Goal: Task Accomplishment & Management: Use online tool/utility

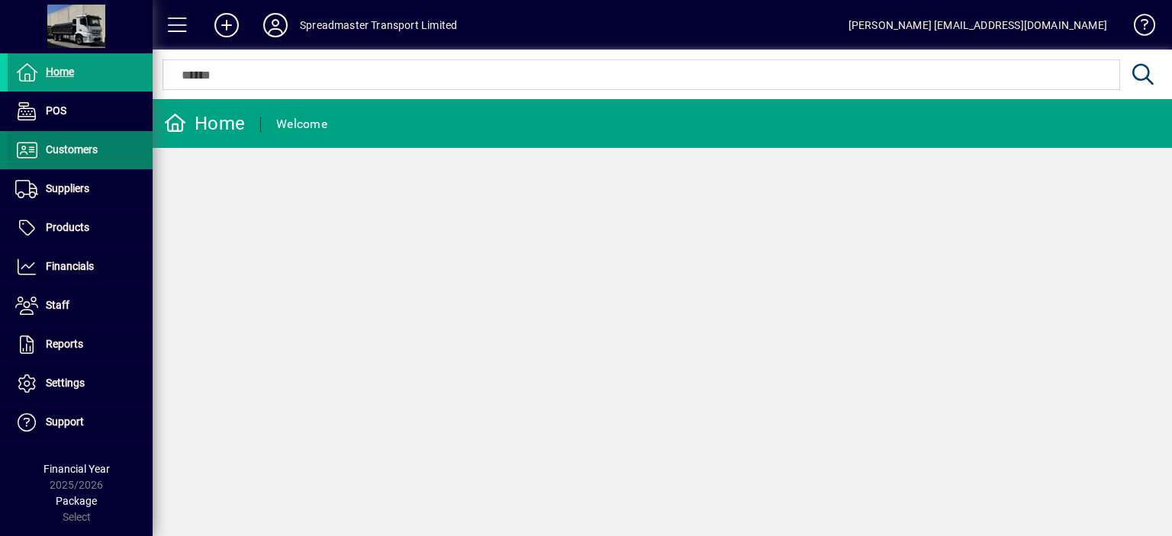
click at [87, 147] on span "Customers" at bounding box center [72, 149] width 52 height 12
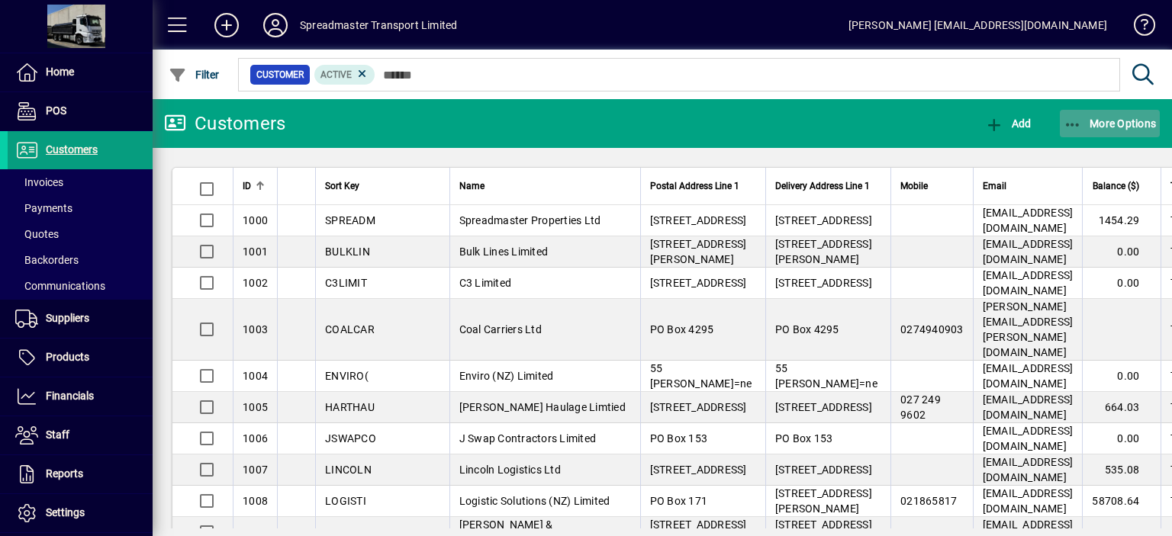
click at [1104, 123] on span "More Options" at bounding box center [1109, 123] width 93 height 12
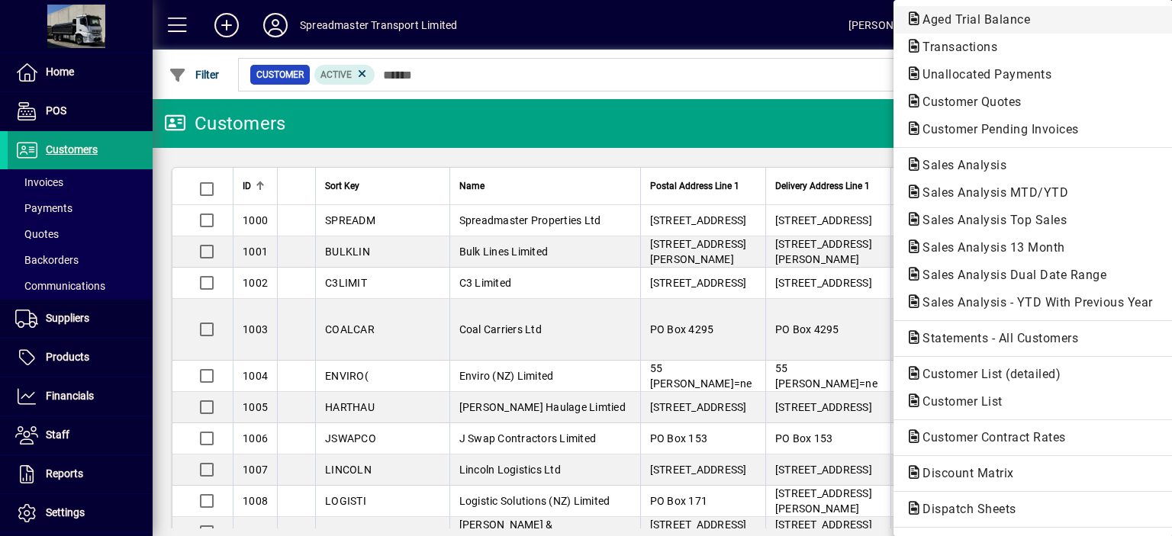
click at [930, 15] on span "Aged Trial Balance" at bounding box center [971, 19] width 132 height 14
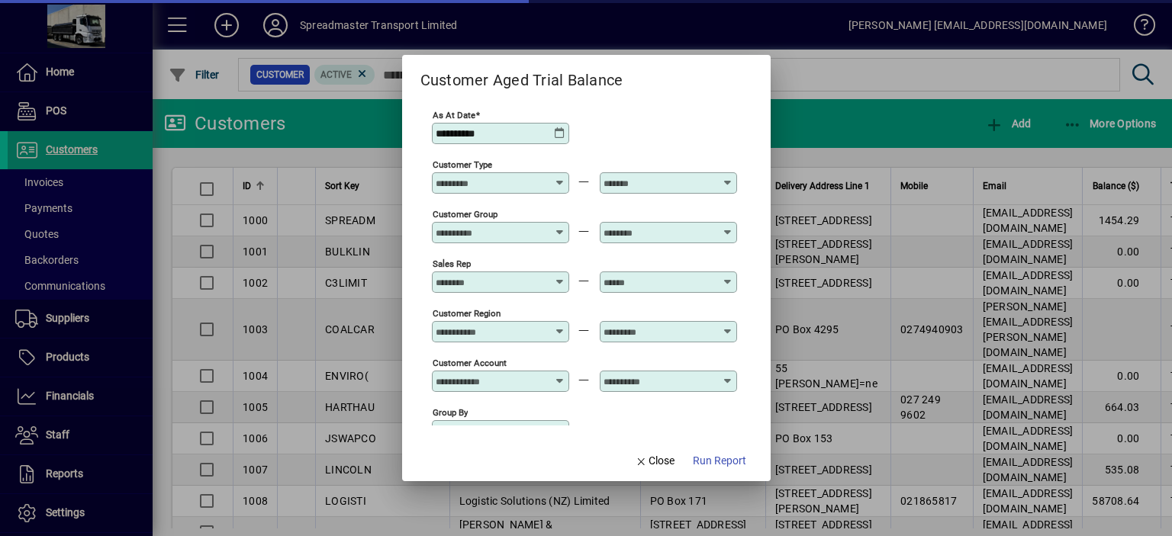
scroll to position [113, 0]
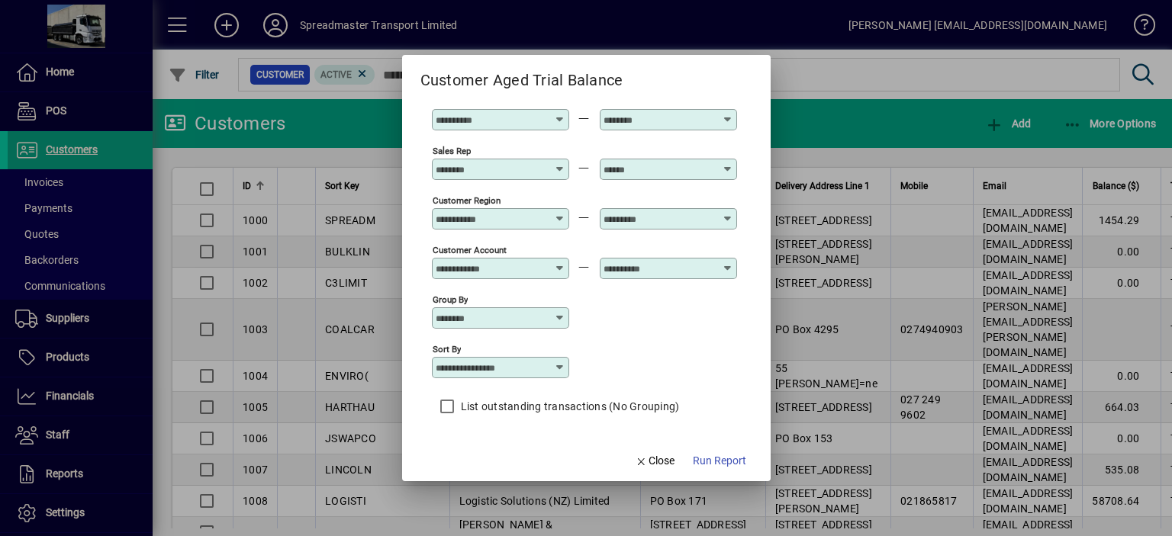
drag, startPoint x: 561, startPoint y: 364, endPoint x: 554, endPoint y: 371, distance: 10.3
click at [561, 365] on icon at bounding box center [560, 368] width 12 height 12
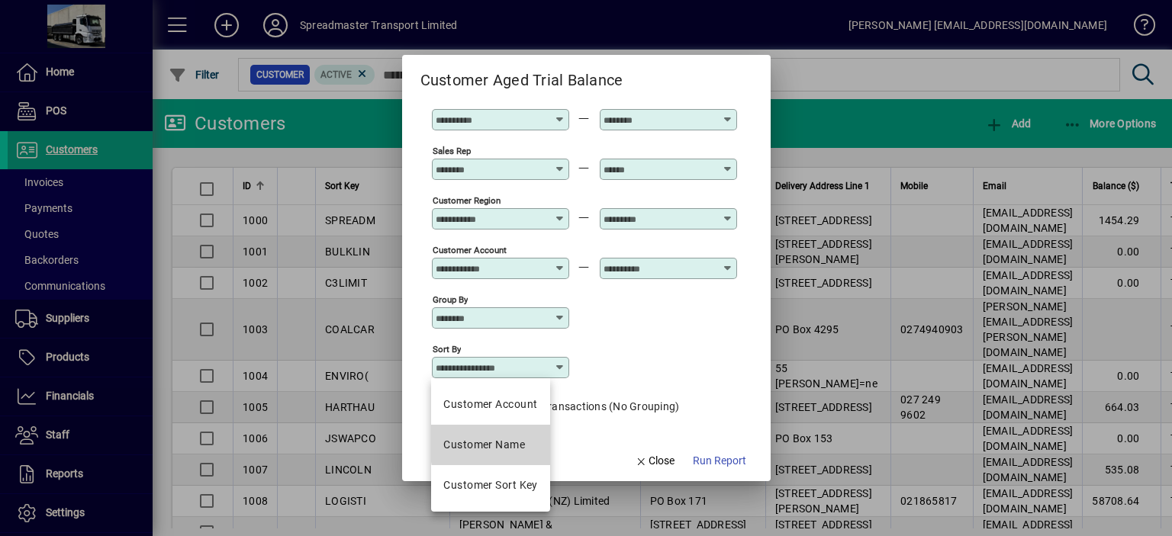
click at [513, 443] on div "Customer Name" at bounding box center [484, 445] width 82 height 16
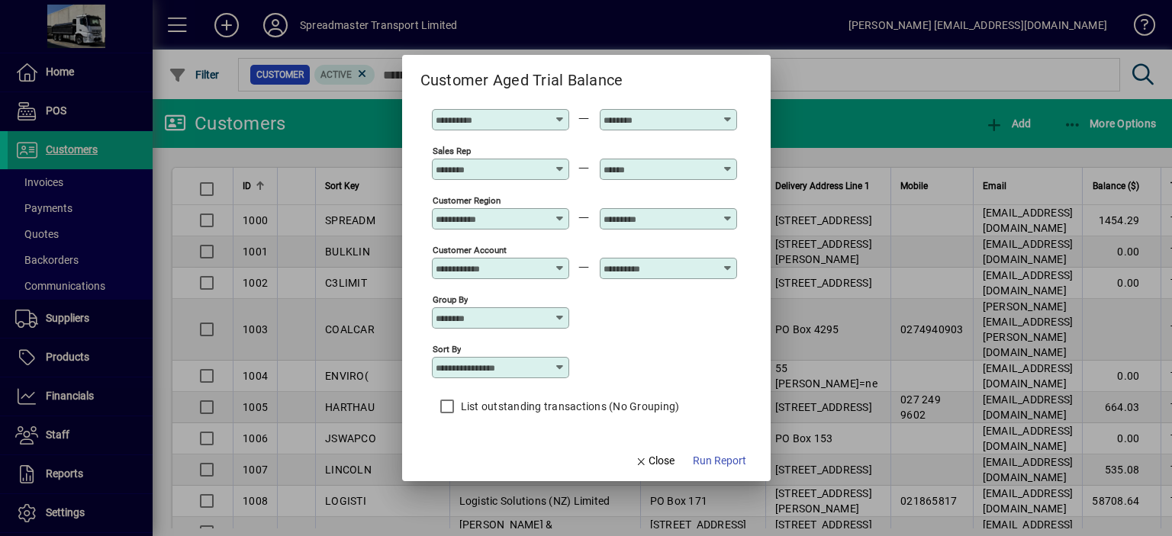
type input "**********"
click at [722, 462] on span "Run Report" at bounding box center [719, 461] width 53 height 16
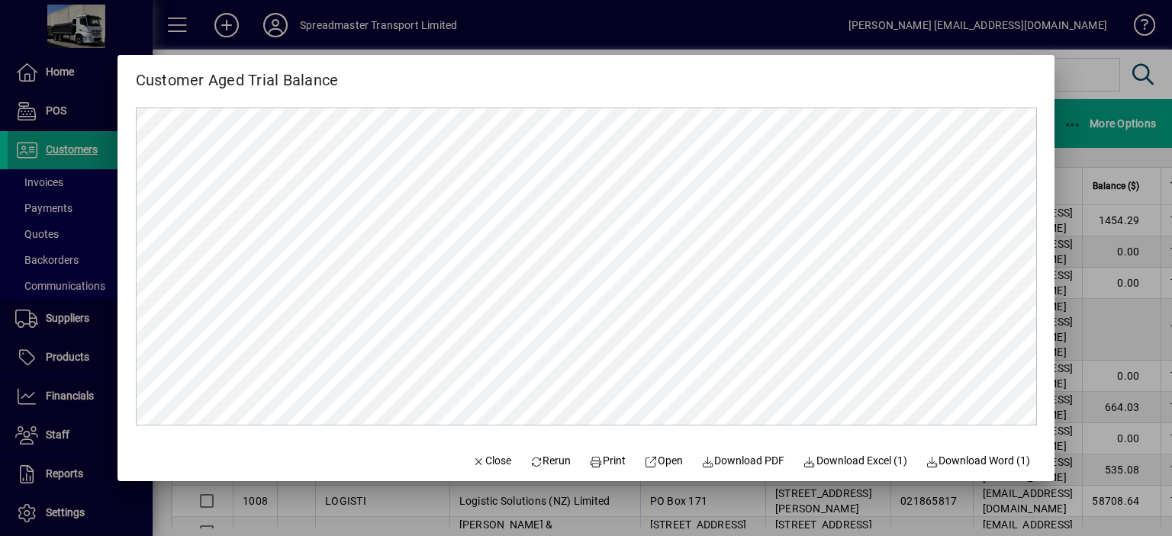
scroll to position [0, 0]
click at [488, 458] on span "Close" at bounding box center [491, 461] width 40 height 16
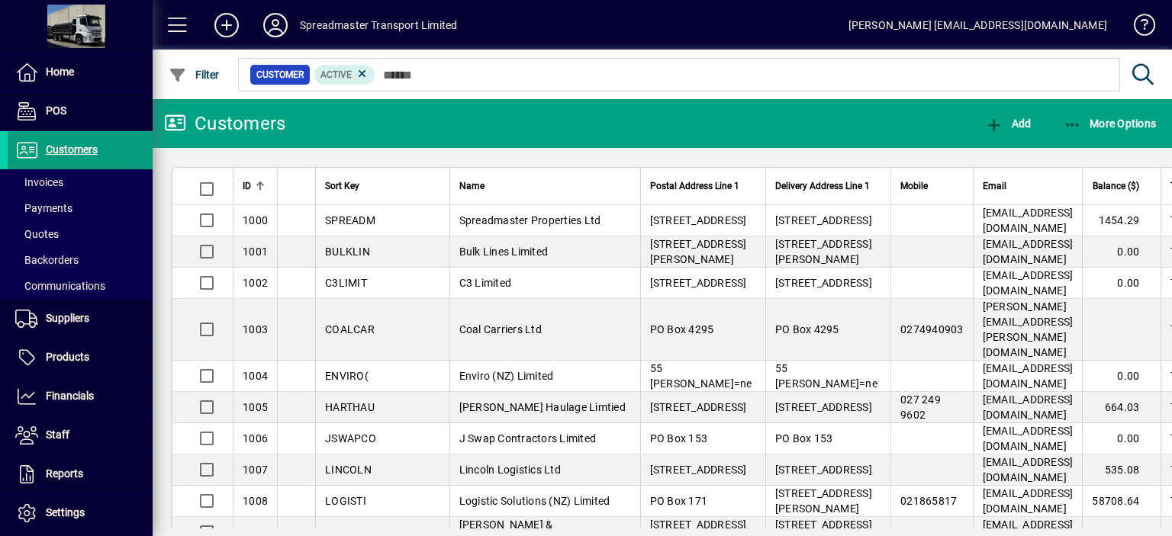
click at [269, 18] on icon at bounding box center [275, 25] width 31 height 24
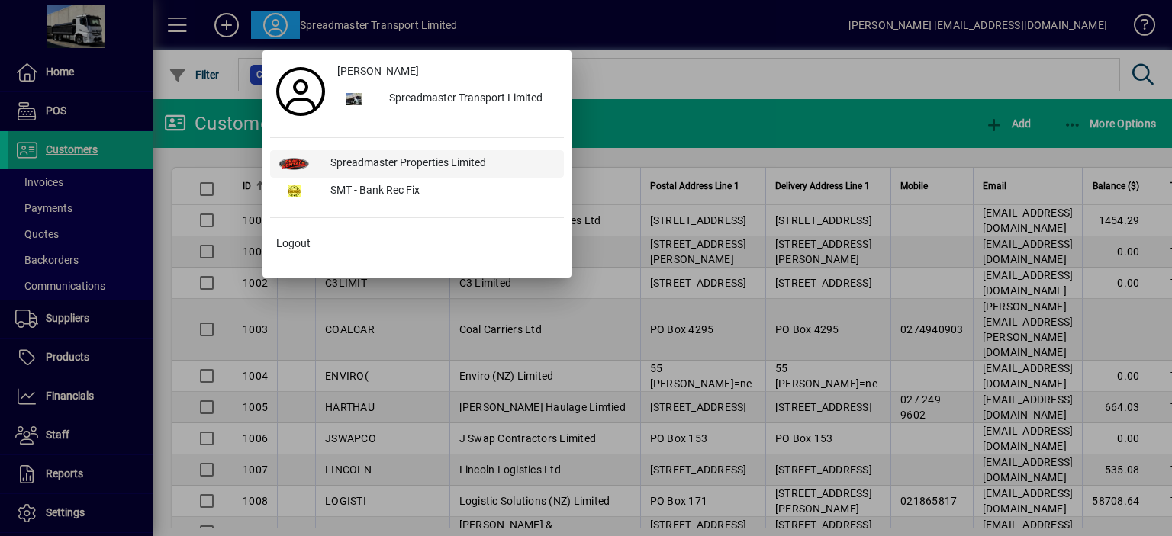
click at [436, 159] on div "Spreadmaster Properties Limited" at bounding box center [441, 163] width 246 height 27
